Goal: Navigation & Orientation: Find specific page/section

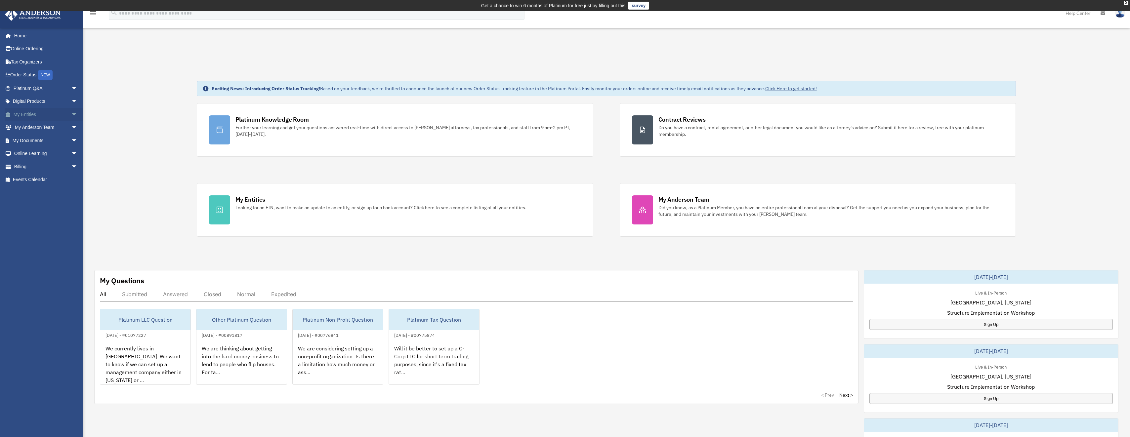
click at [71, 114] on span "arrow_drop_down" at bounding box center [77, 115] width 13 height 14
click at [50, 179] on link "My Blueprint" at bounding box center [48, 179] width 78 height 13
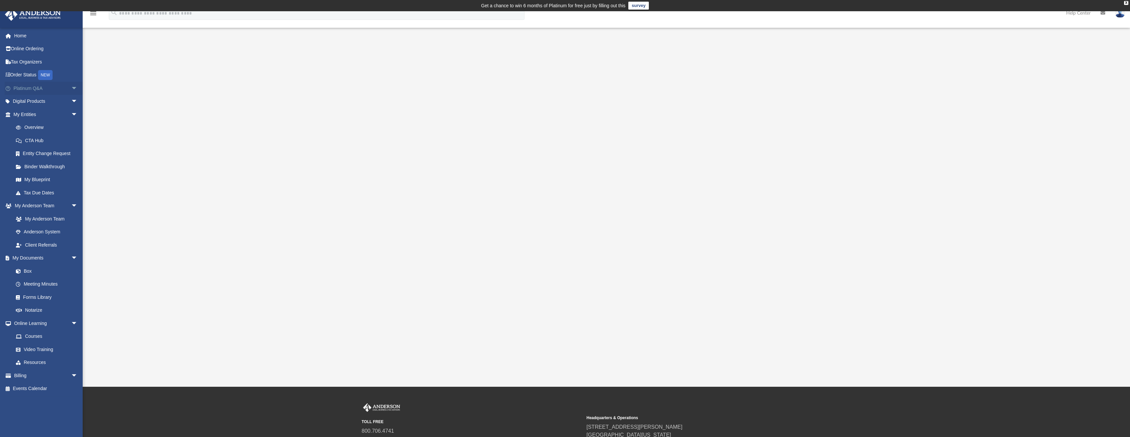
click at [61, 87] on link "Platinum Q&A arrow_drop_down" at bounding box center [46, 88] width 83 height 13
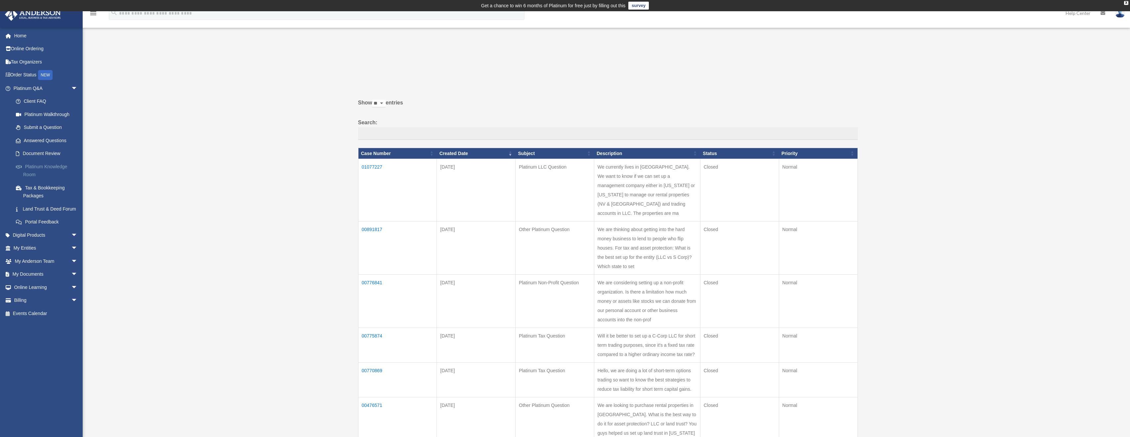
click at [47, 169] on link "Platinum Knowledge Room" at bounding box center [48, 170] width 78 height 21
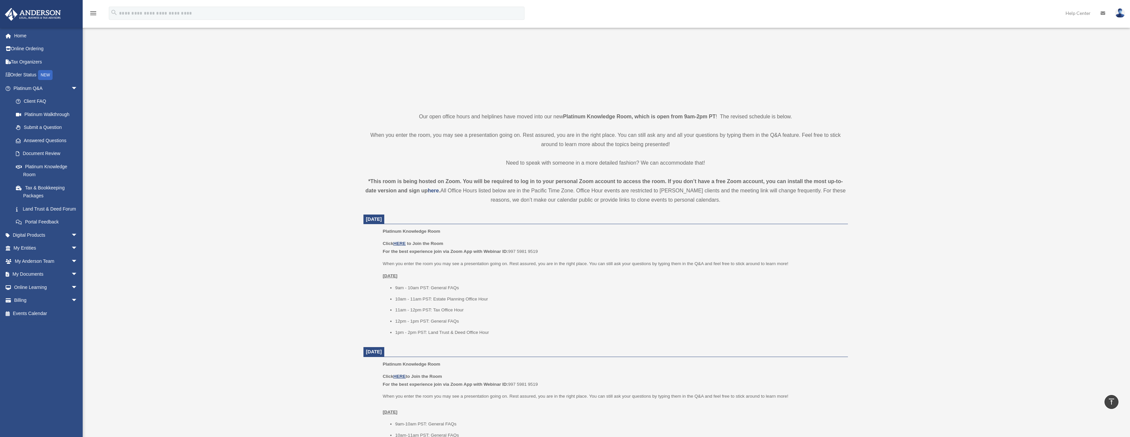
scroll to position [99, 0]
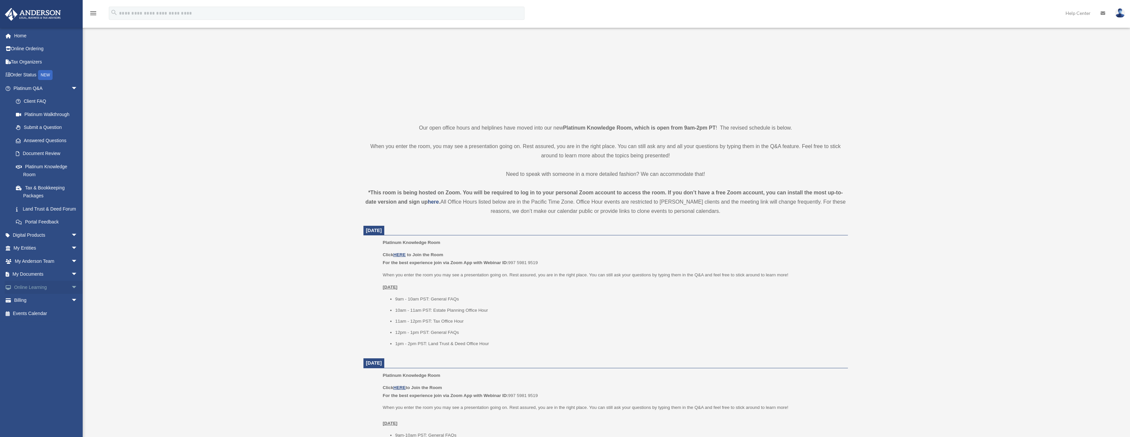
click at [71, 294] on span "arrow_drop_down" at bounding box center [77, 288] width 13 height 14
click at [71, 281] on span "arrow_drop_down" at bounding box center [77, 275] width 13 height 14
click at [72, 268] on span "arrow_drop_down" at bounding box center [77, 262] width 13 height 14
click at [54, 307] on link "Client Referrals" at bounding box center [48, 300] width 78 height 13
